Goal: Find specific page/section: Find specific page/section

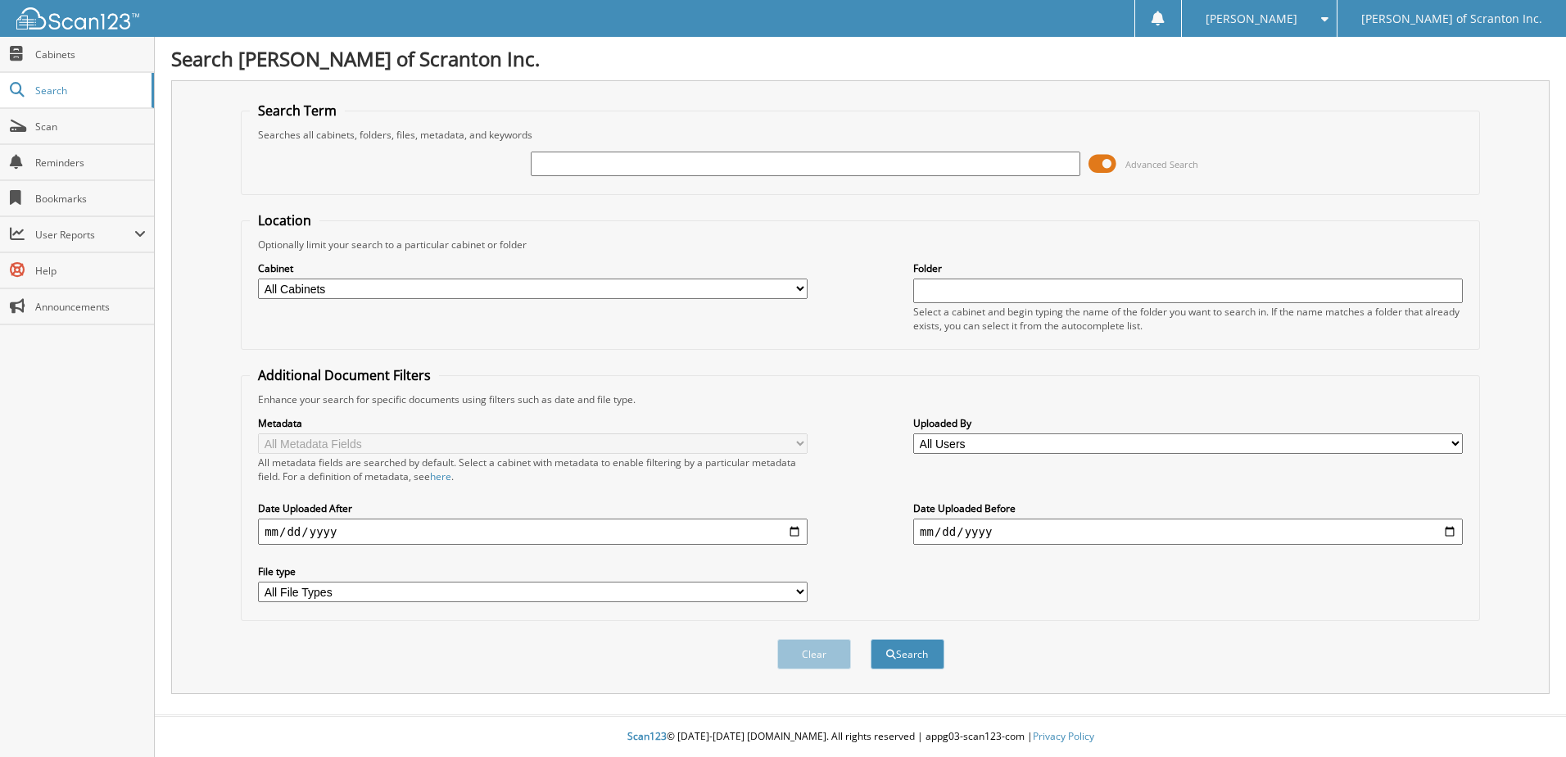
click at [589, 166] on input "text" at bounding box center [805, 163] width 549 height 25
click at [589, 162] on input "text" at bounding box center [805, 163] width 549 height 25
type input "PA1225K"
click at [911, 657] on button "Search" at bounding box center [907, 654] width 74 height 30
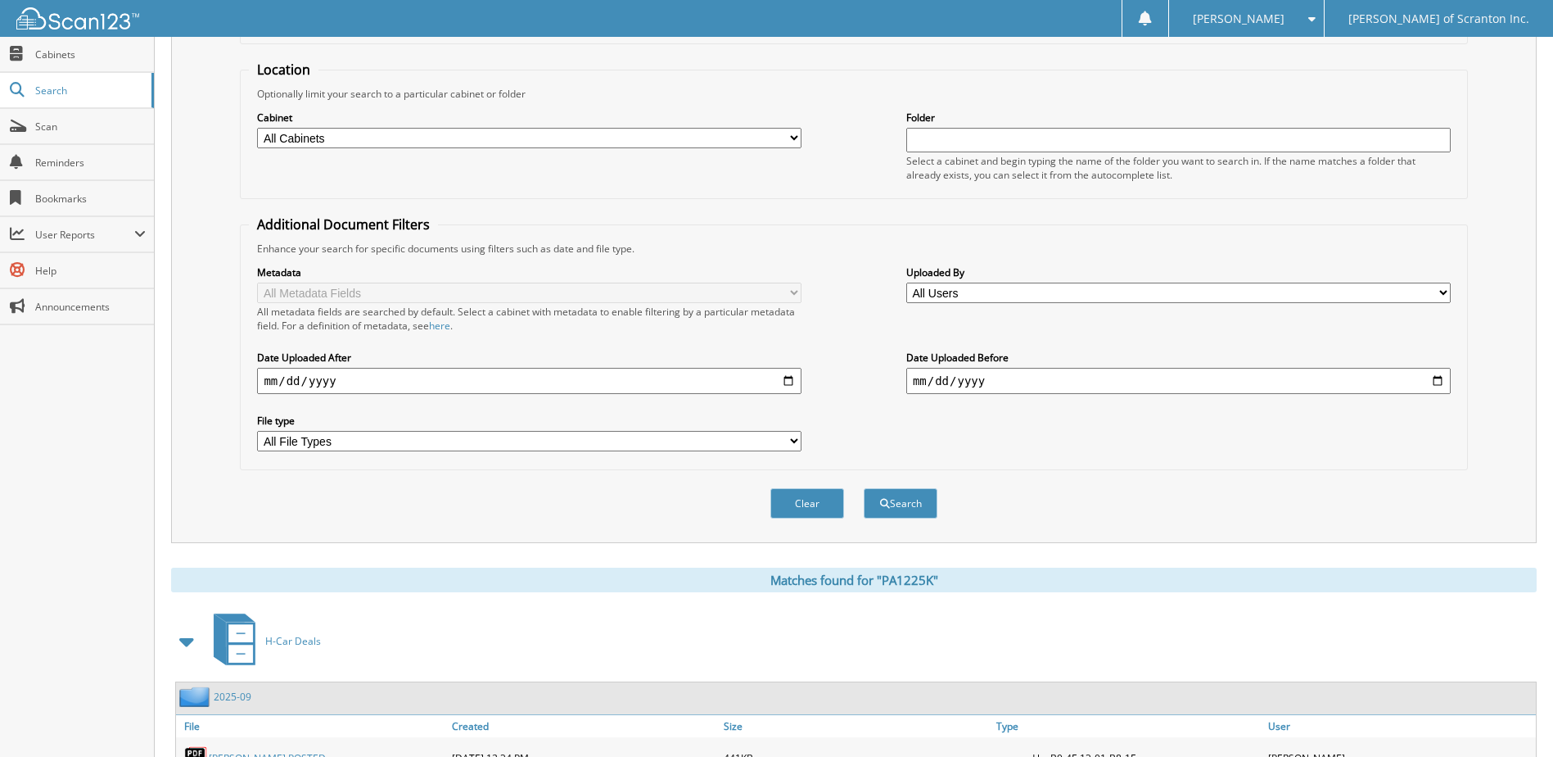
scroll to position [318, 0]
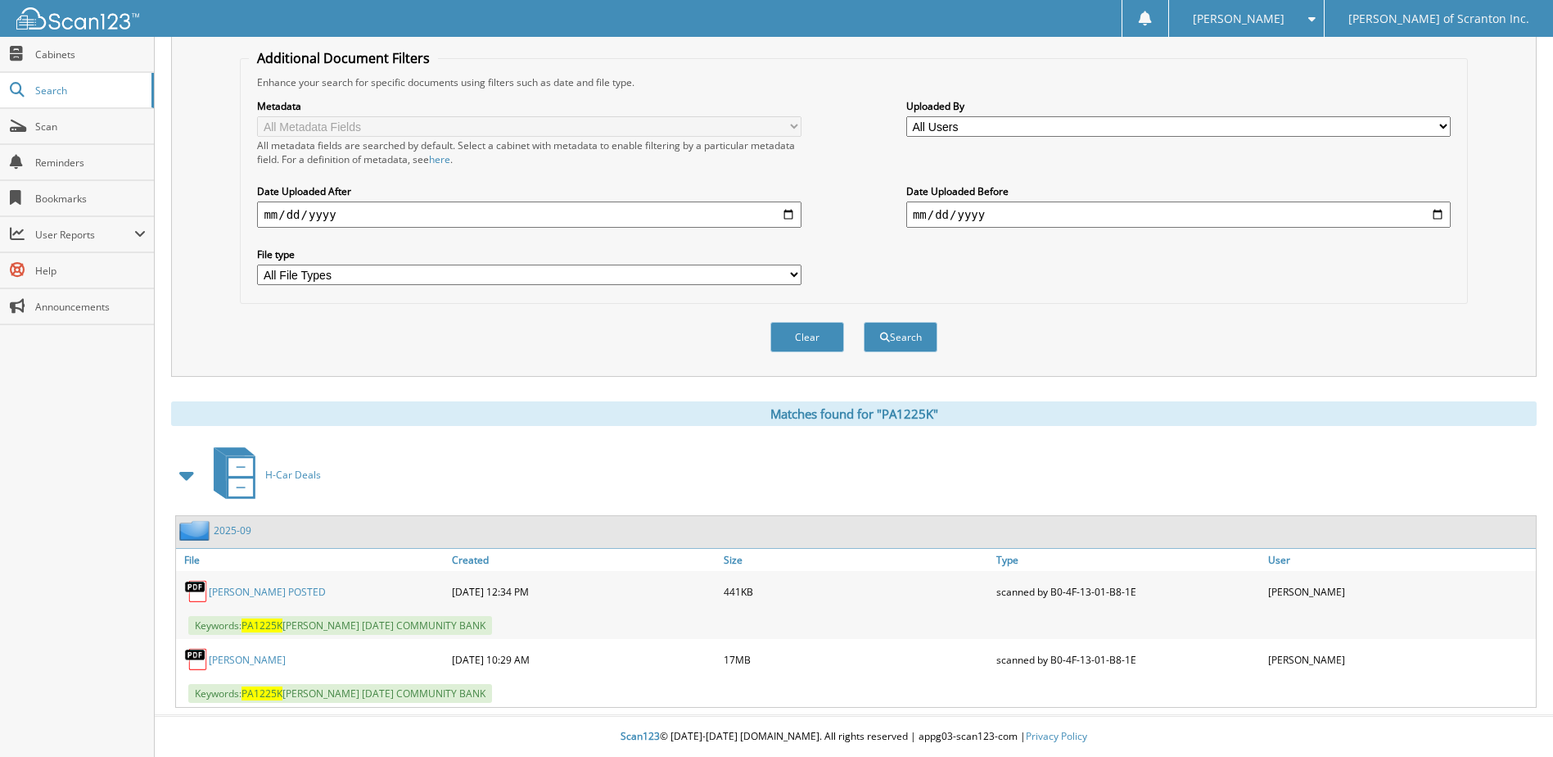
click at [237, 590] on link "[PERSON_NAME] POSTED" at bounding box center [267, 592] width 117 height 14
click at [225, 657] on link "[PERSON_NAME]" at bounding box center [247, 660] width 77 height 14
